Goal: Transaction & Acquisition: Purchase product/service

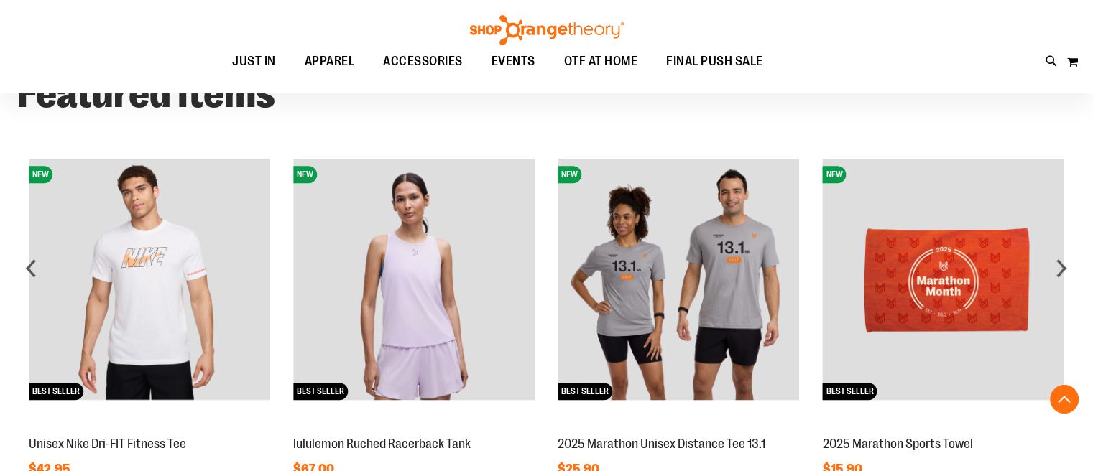
scroll to position [1120, 0]
click at [1061, 253] on div "next" at bounding box center [1061, 267] width 29 height 29
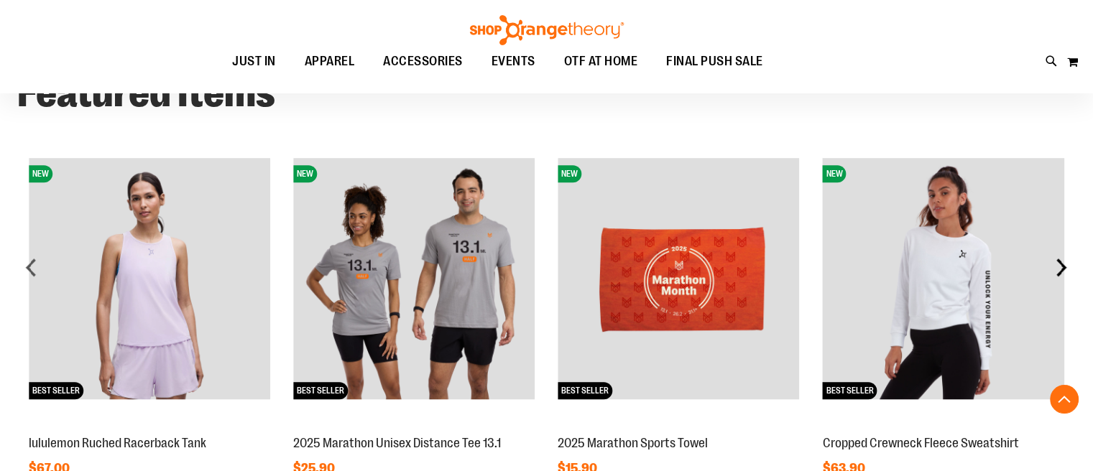
click at [1061, 253] on div "next" at bounding box center [1061, 267] width 29 height 29
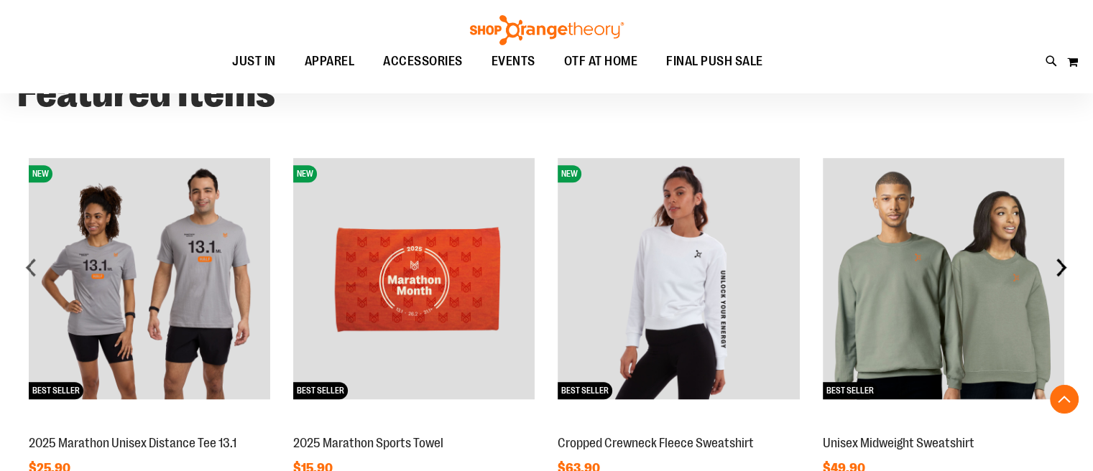
click at [1061, 253] on div "next" at bounding box center [1061, 267] width 29 height 29
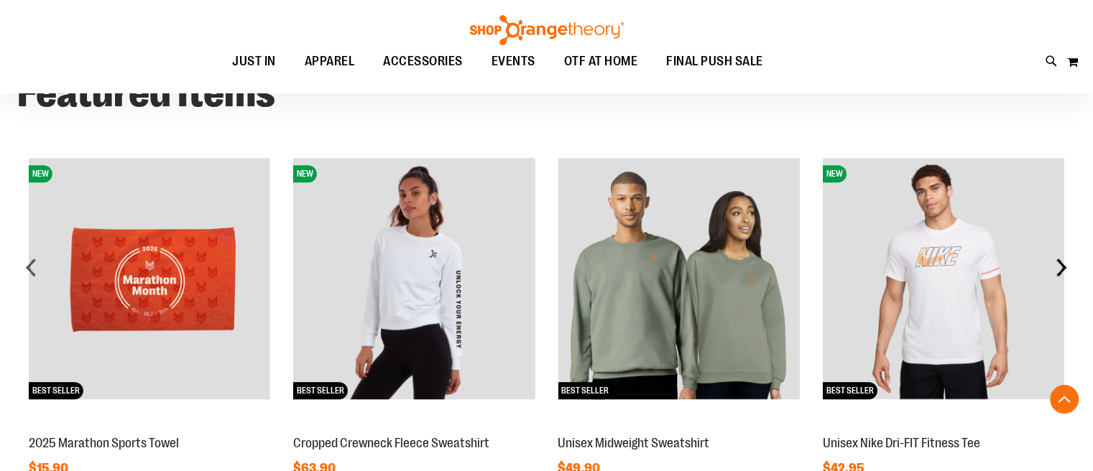
click at [1061, 253] on div "next" at bounding box center [1061, 267] width 29 height 29
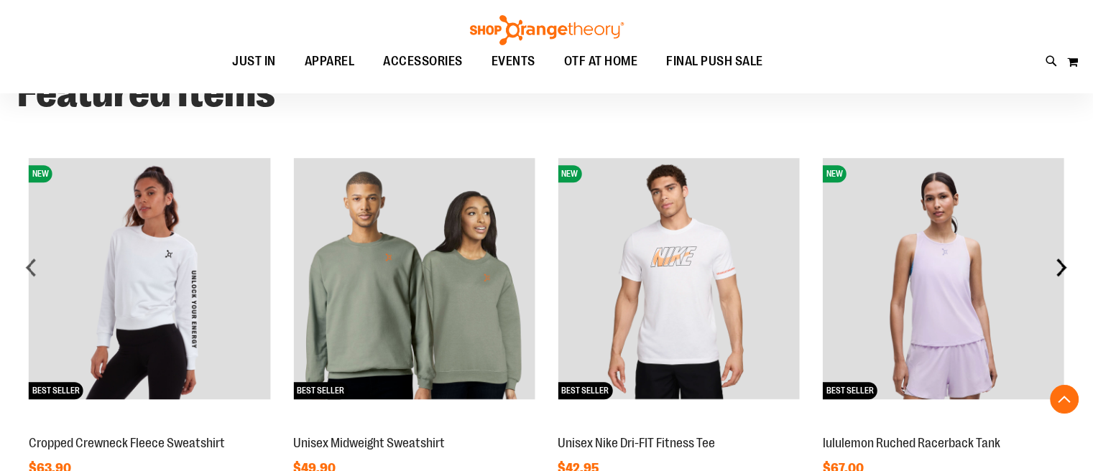
click at [1061, 253] on div "next" at bounding box center [1061, 267] width 29 height 29
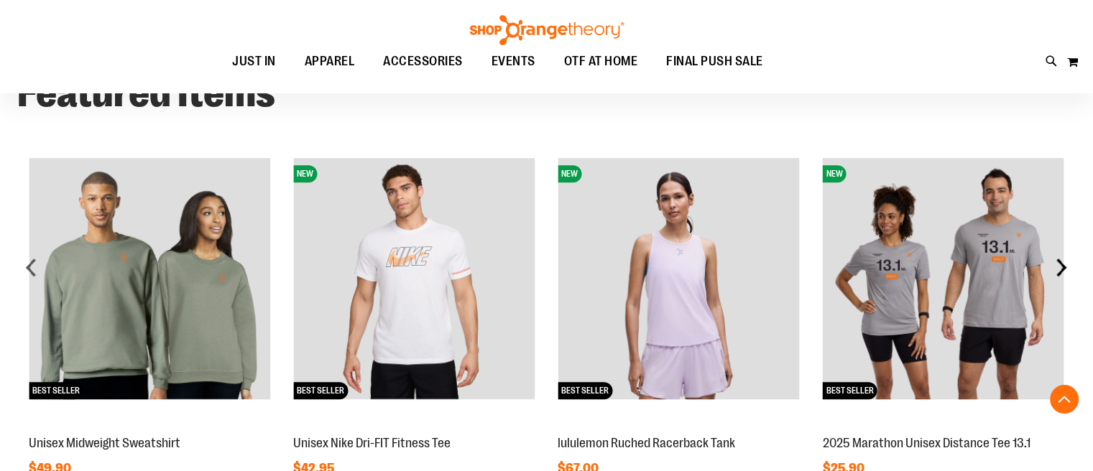
click at [1061, 253] on div "next" at bounding box center [1061, 267] width 29 height 29
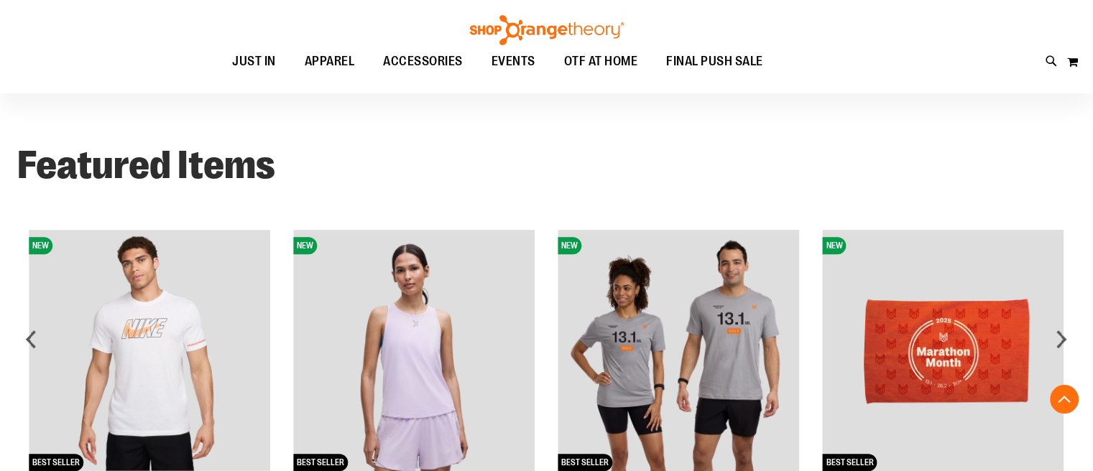
scroll to position [761, 0]
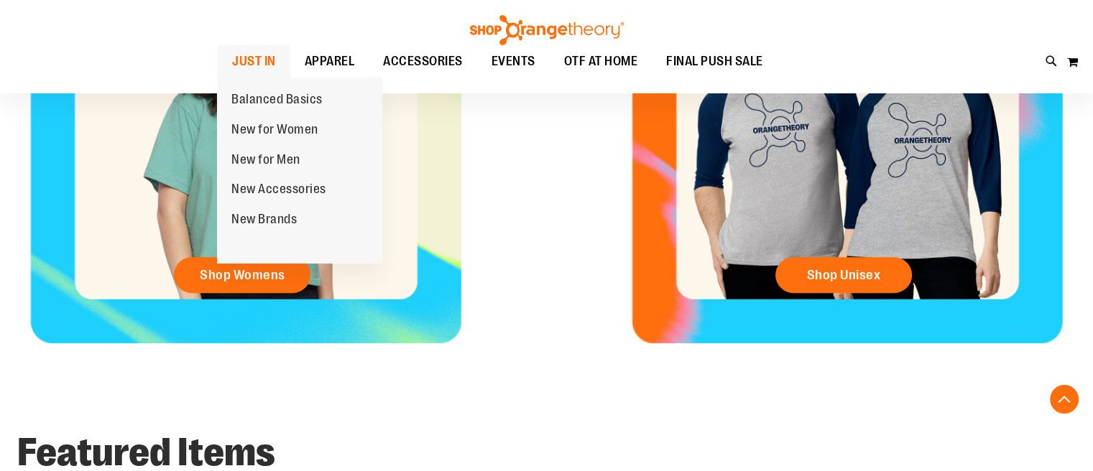
click at [250, 63] on span "JUST IN" at bounding box center [254, 61] width 44 height 32
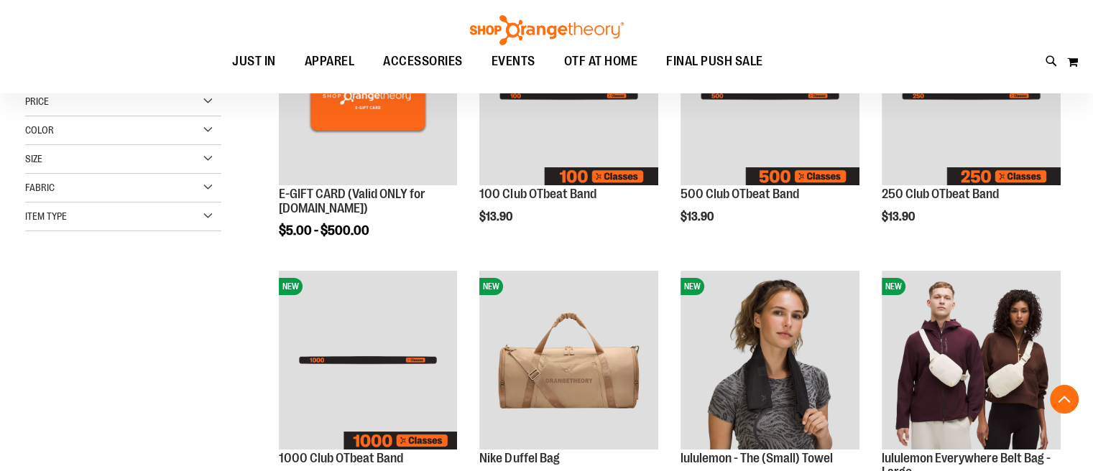
scroll to position [359, 0]
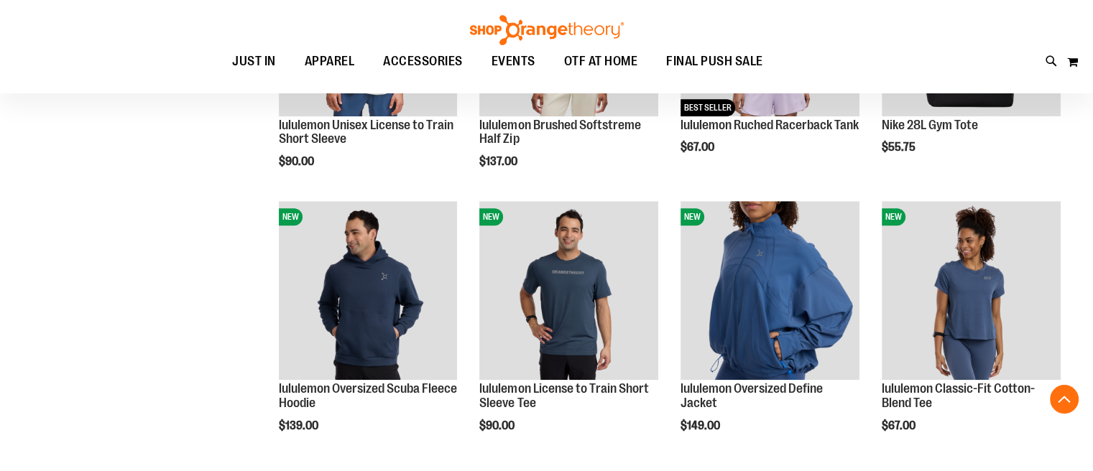
scroll to position [1222, 0]
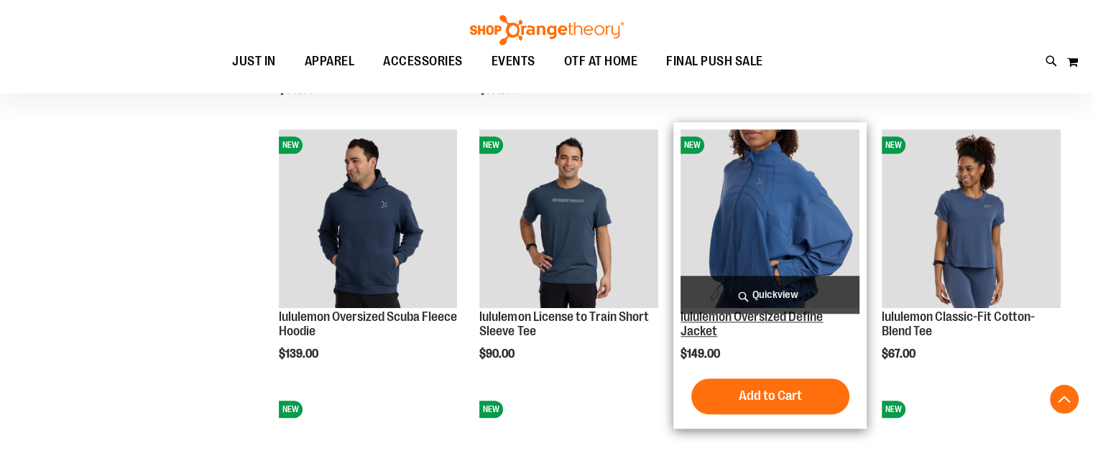
click at [773, 322] on link "lululemon Oversized Define Jacket" at bounding box center [752, 324] width 142 height 29
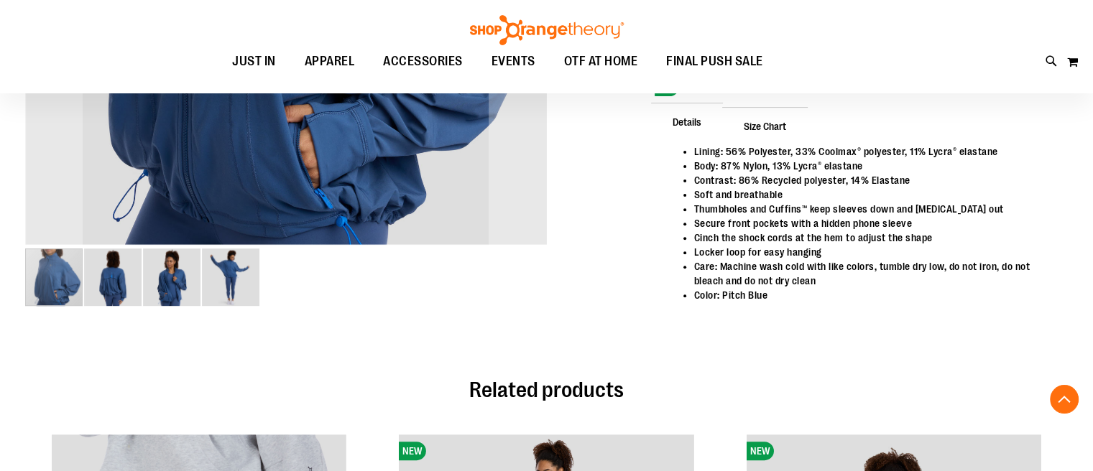
scroll to position [503, 0]
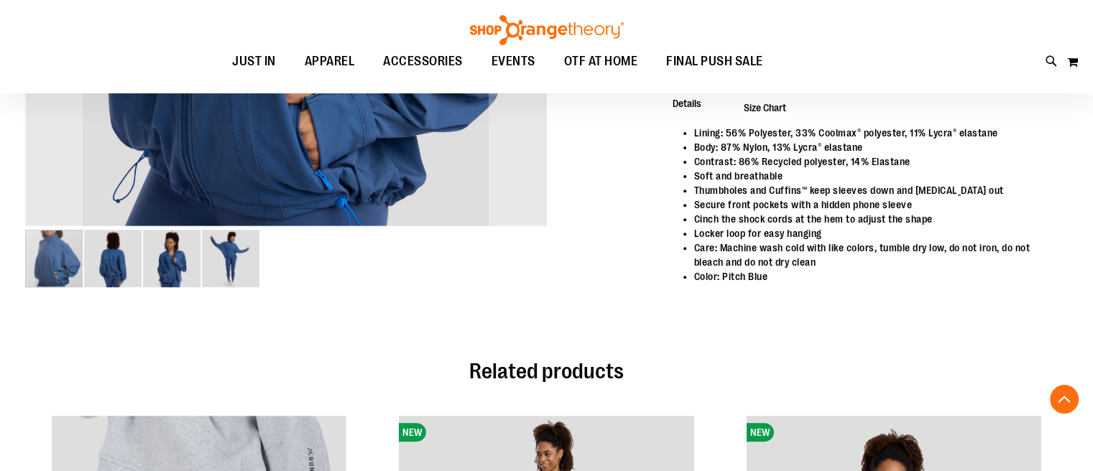
click at [109, 265] on img "image 2 of 4" at bounding box center [112, 258] width 57 height 57
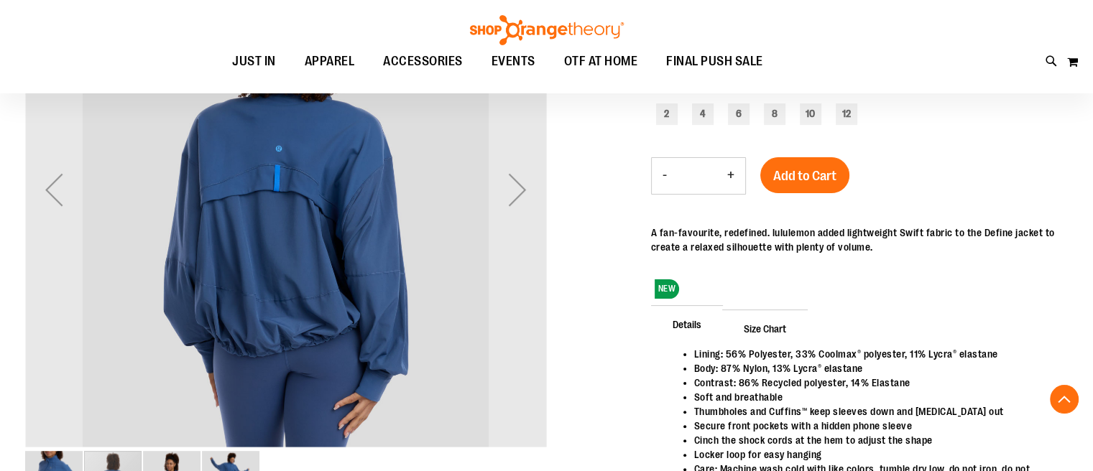
scroll to position [359, 0]
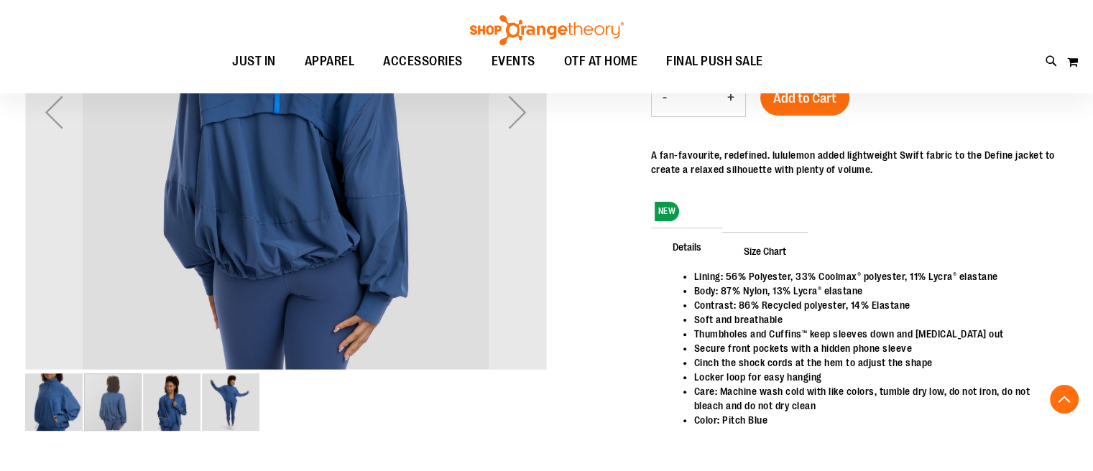
click at [182, 399] on img "image 3 of 4" at bounding box center [171, 402] width 57 height 57
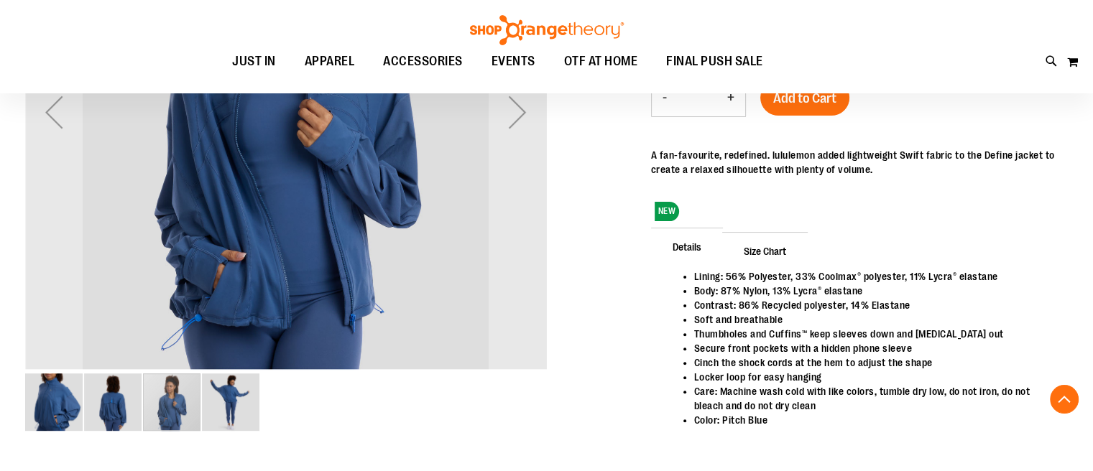
click at [241, 393] on img "image 4 of 4" at bounding box center [230, 402] width 57 height 57
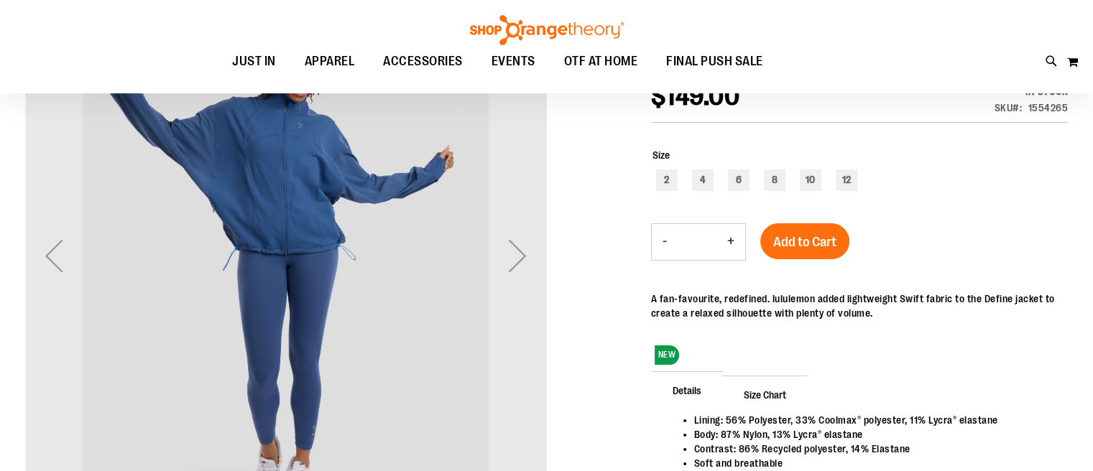
scroll to position [72, 0]
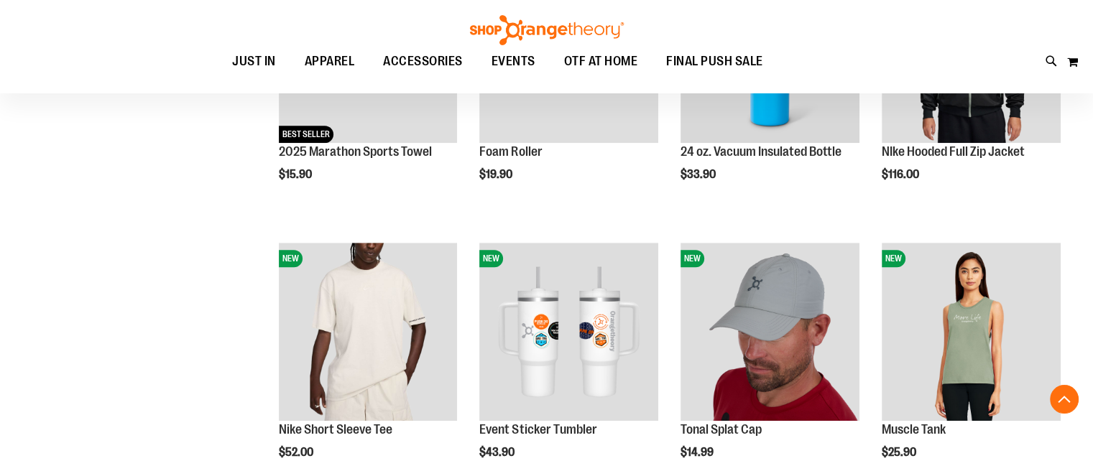
scroll to position [1061, 0]
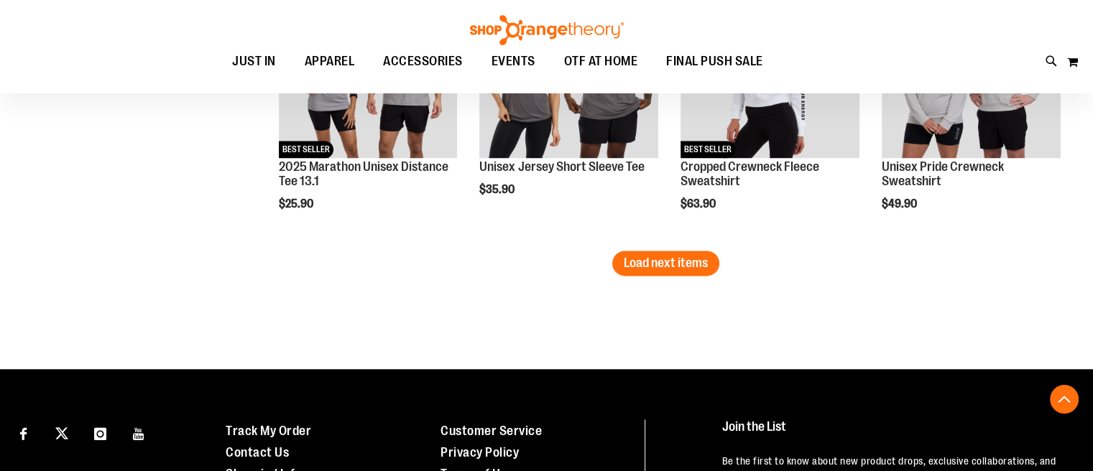
scroll to position [2426, 0]
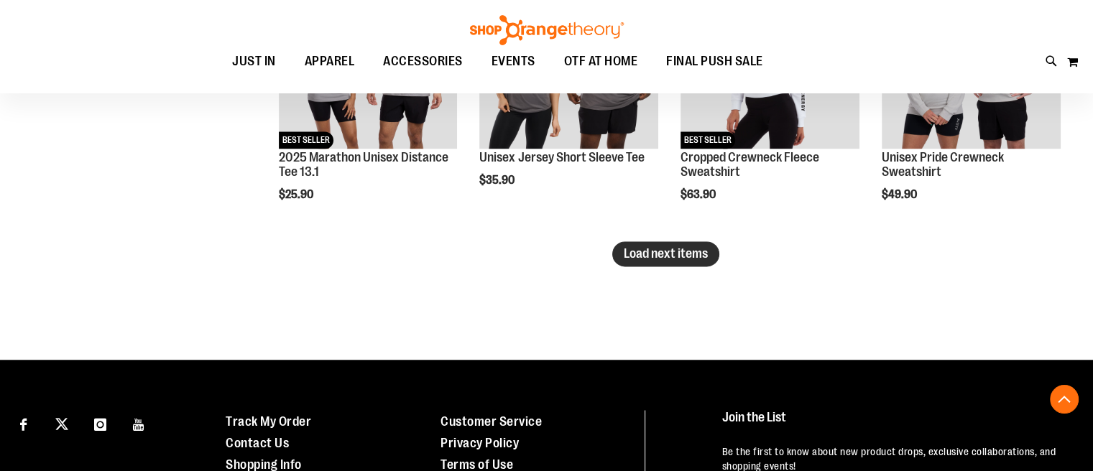
click at [693, 256] on span "Load next items" at bounding box center [666, 254] width 84 height 14
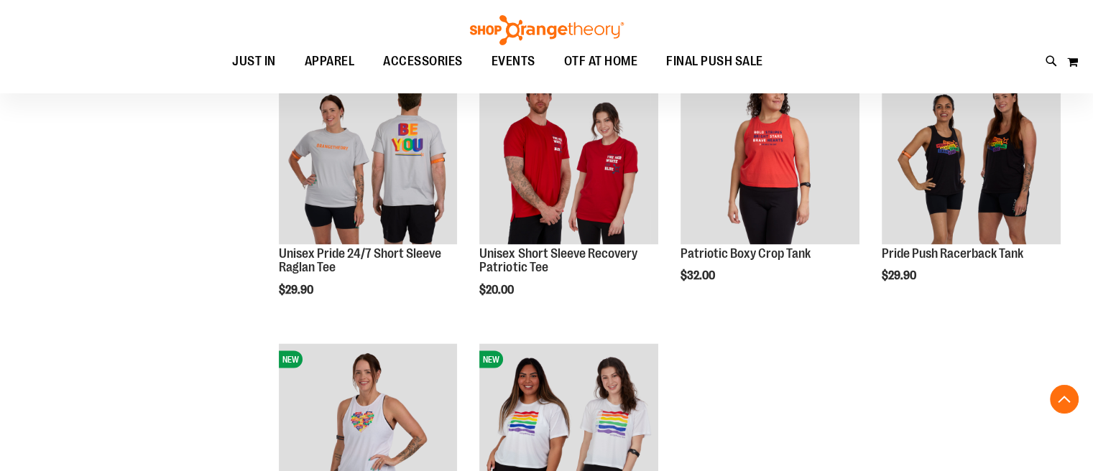
scroll to position [2599, 0]
